Goal: Transaction & Acquisition: Book appointment/travel/reservation

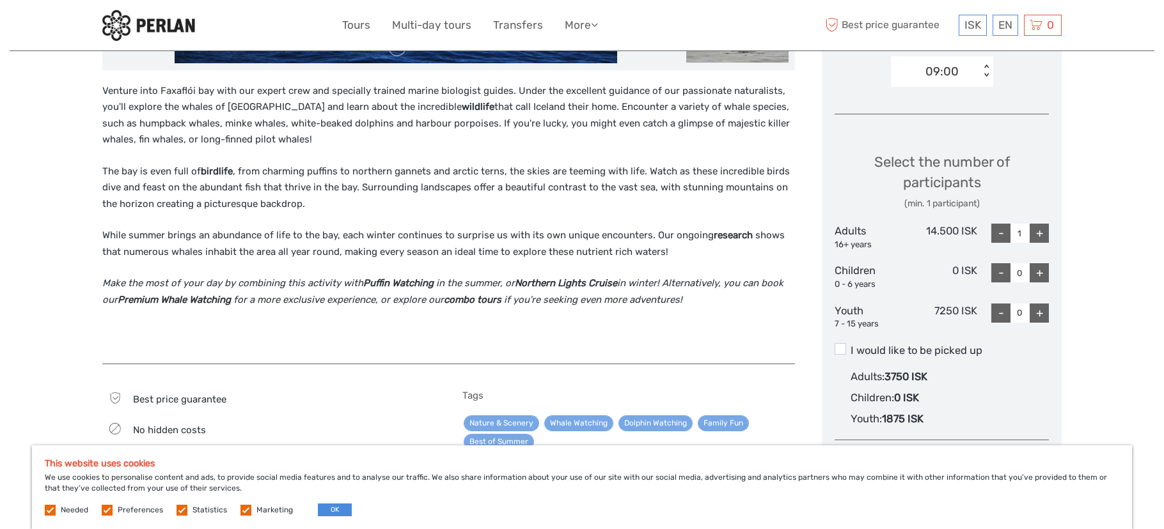
scroll to position [463, 0]
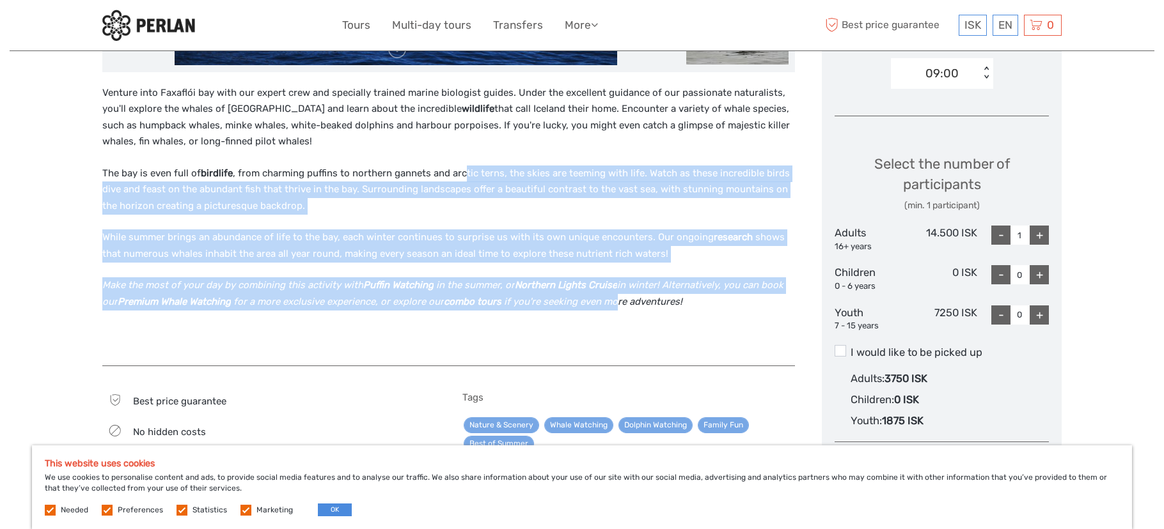
drag, startPoint x: 460, startPoint y: 168, endPoint x: 614, endPoint y: 304, distance: 206.1
click at [614, 304] on div "Venture into Faxaflói bay with our expert crew and specially trained marine bio…" at bounding box center [448, 219] width 693 height 268
click at [614, 304] on em "if you're seeking even more adventures!" at bounding box center [593, 302] width 178 height 12
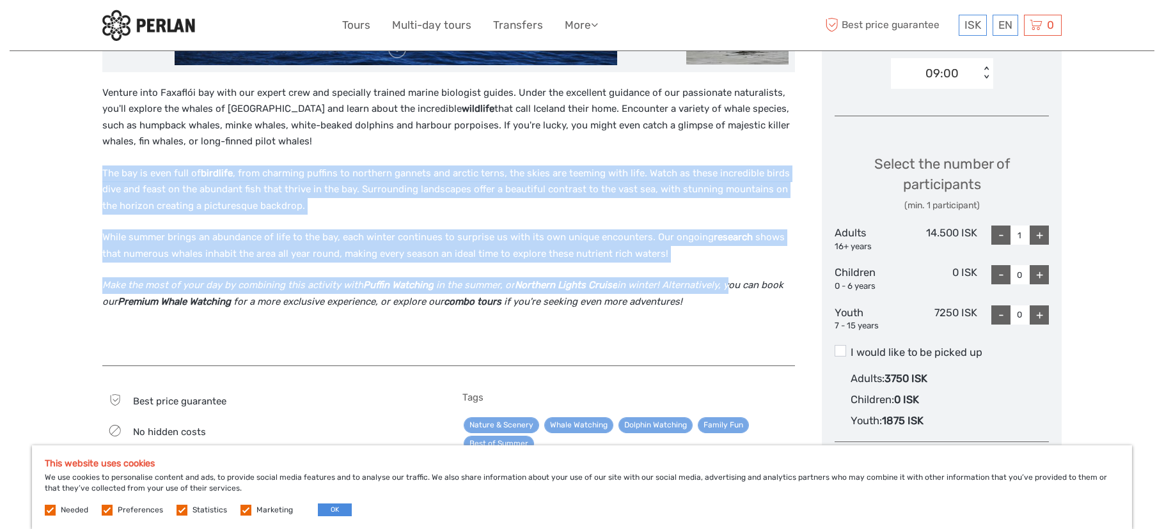
drag, startPoint x: 722, startPoint y: 293, endPoint x: 309, endPoint y: 154, distance: 435.4
click at [309, 154] on div "Venture into Faxaflói bay with our expert crew and specially trained marine bio…" at bounding box center [448, 219] width 693 height 268
click at [309, 152] on div "Venture into Faxaflói bay with our expert crew and specially trained marine bio…" at bounding box center [448, 219] width 693 height 268
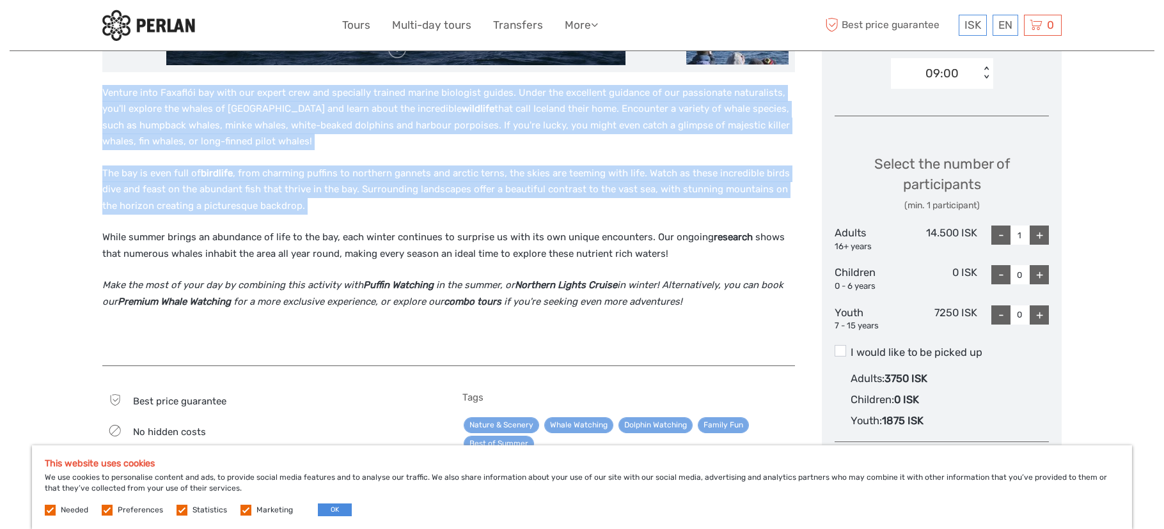
drag, startPoint x: 100, startPoint y: 88, endPoint x: 590, endPoint y: 235, distance: 510.8
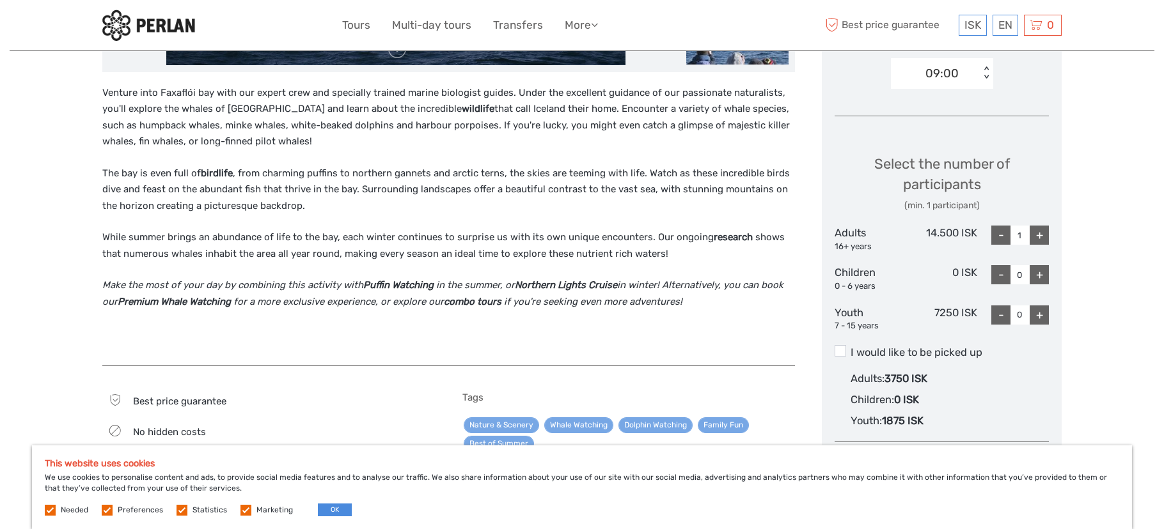
click at [590, 235] on p "While summer brings an abundance of life to the bay, each winter continues to s…" at bounding box center [448, 246] width 693 height 33
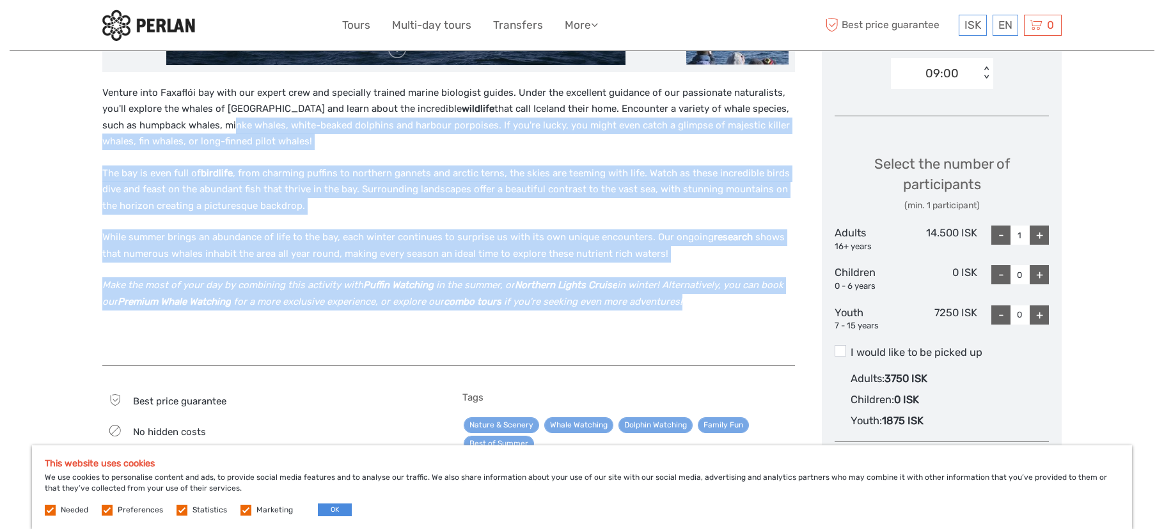
drag, startPoint x: 703, startPoint y: 297, endPoint x: 196, endPoint y: 123, distance: 536.3
click at [196, 123] on div "Venture into Faxaflói bay with our expert crew and specially trained marine bio…" at bounding box center [448, 219] width 693 height 268
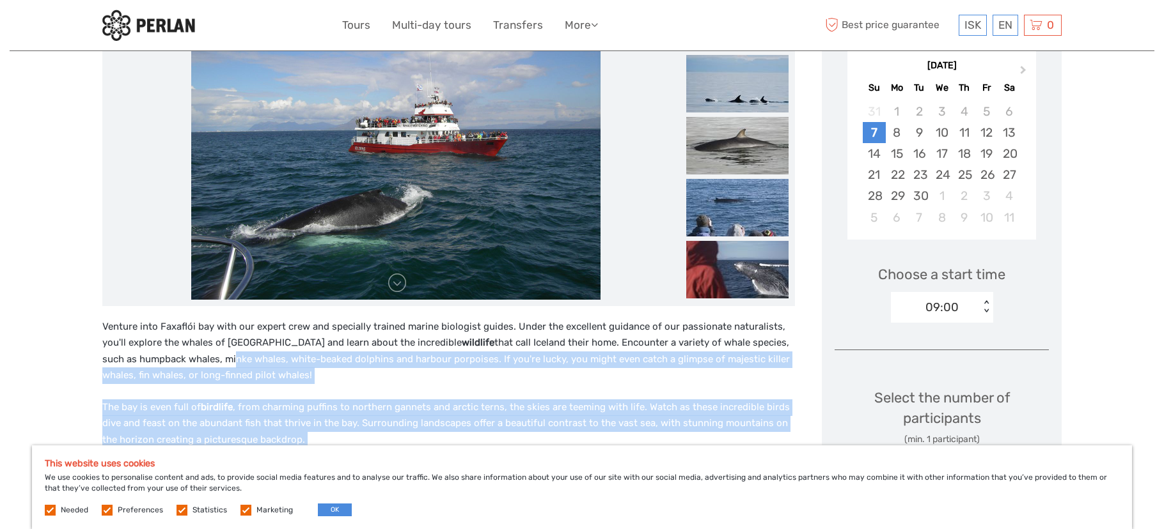
scroll to position [228, 0]
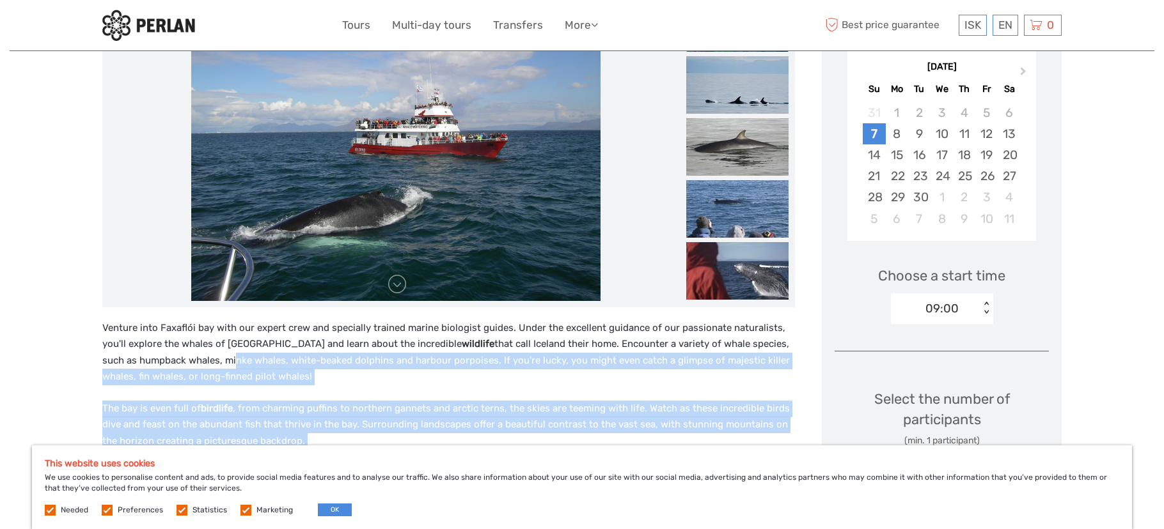
click at [393, 295] on img at bounding box center [395, 147] width 409 height 307
click at [396, 287] on link at bounding box center [397, 284] width 20 height 20
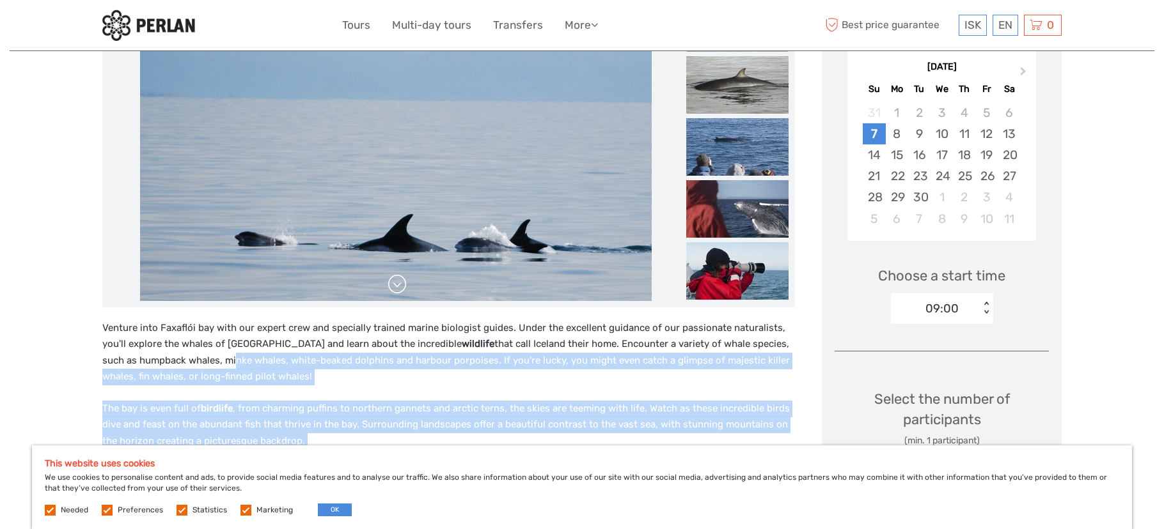
click at [396, 287] on link at bounding box center [397, 284] width 20 height 20
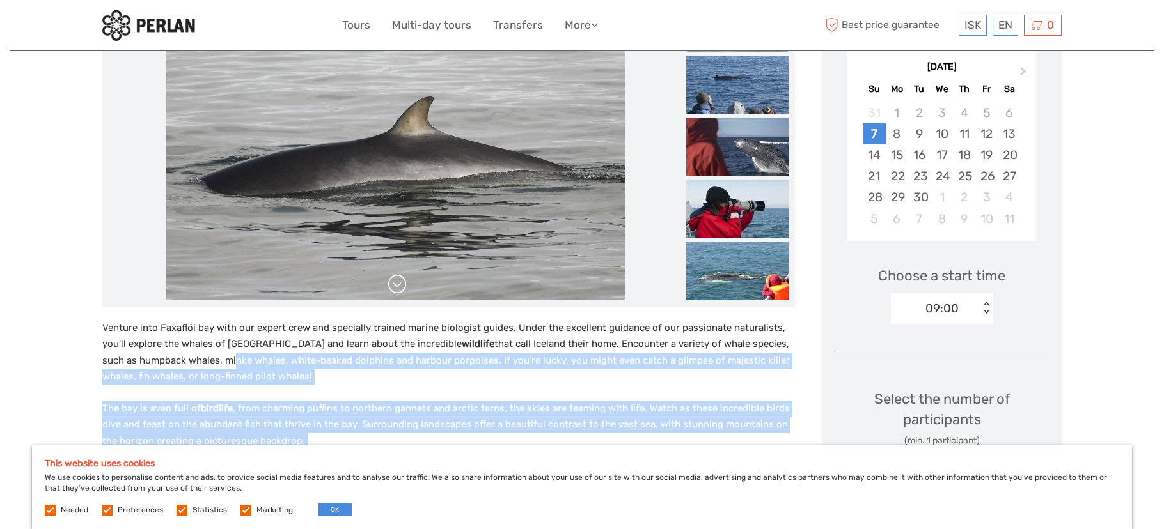
click at [396, 287] on link at bounding box center [397, 284] width 20 height 20
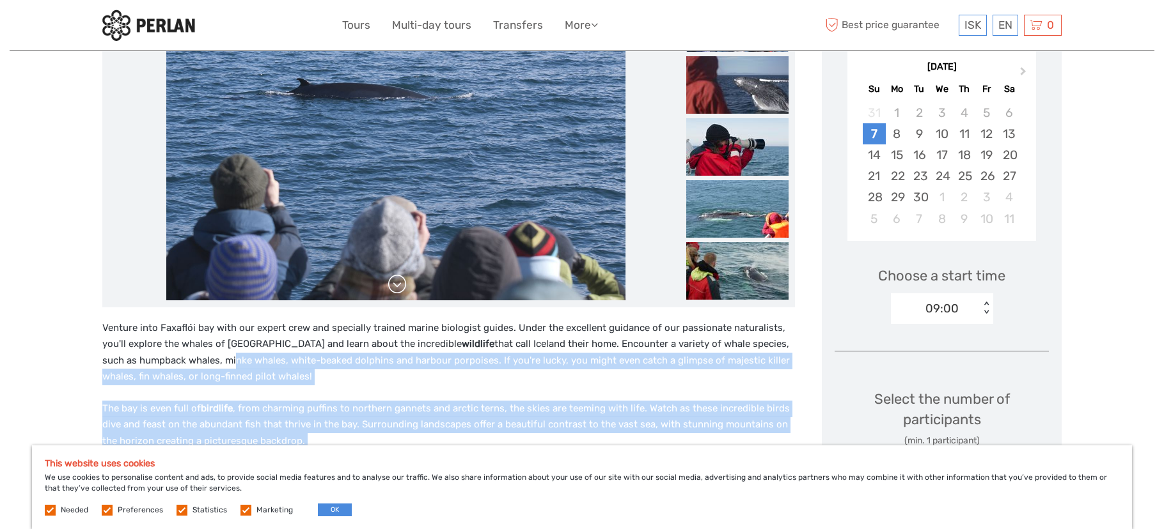
click at [396, 287] on link at bounding box center [397, 284] width 20 height 20
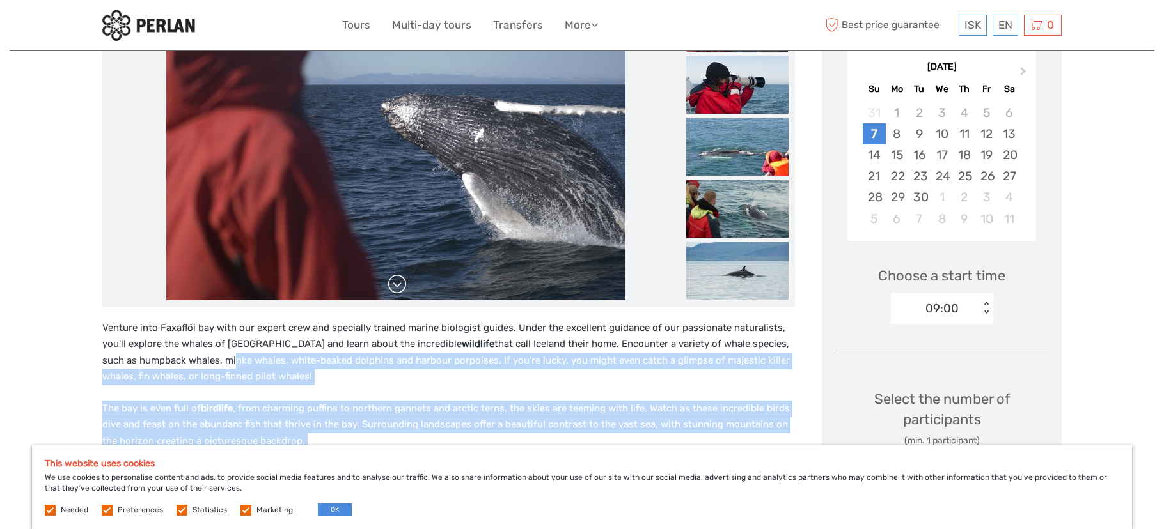
click at [396, 287] on link at bounding box center [397, 284] width 20 height 20
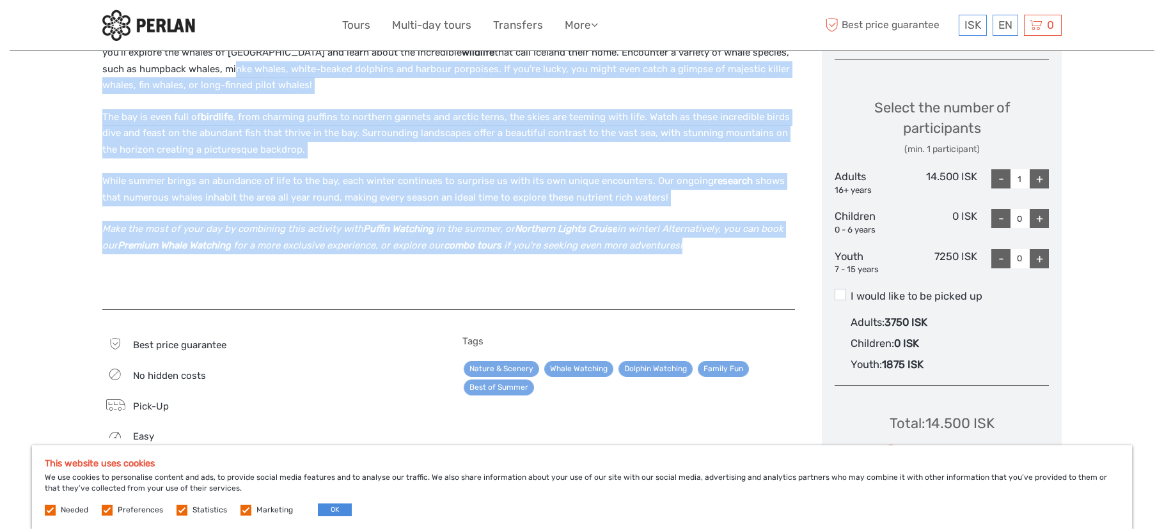
scroll to position [145, 0]
